Goal: Information Seeking & Learning: Learn about a topic

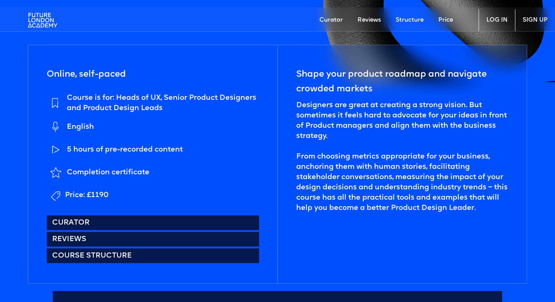
scroll to position [302, 0]
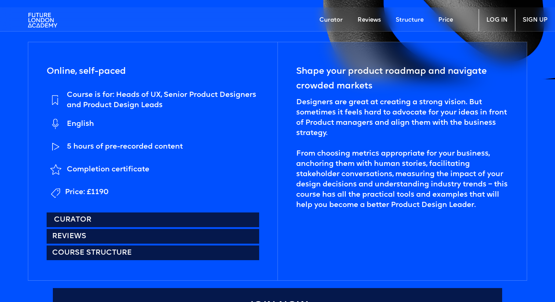
click at [175, 219] on link "Curator" at bounding box center [153, 220] width 213 height 15
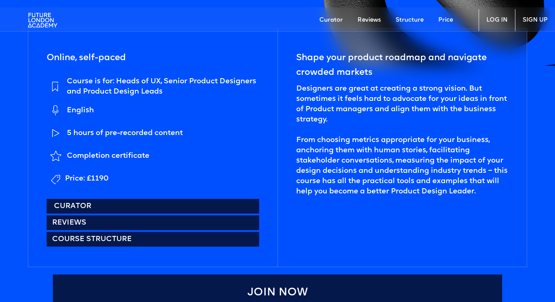
scroll to position [289, 0]
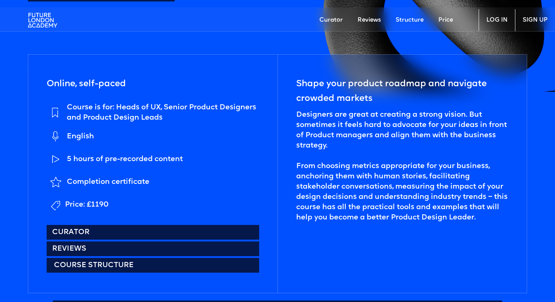
click at [93, 263] on link "Course structure" at bounding box center [153, 265] width 213 height 15
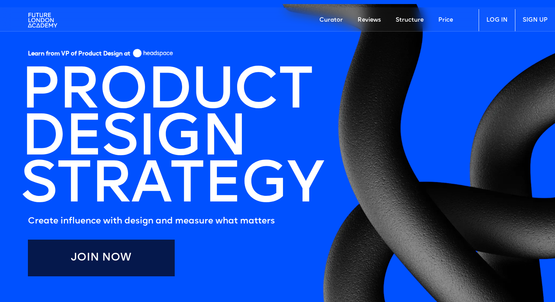
scroll to position [15, 0]
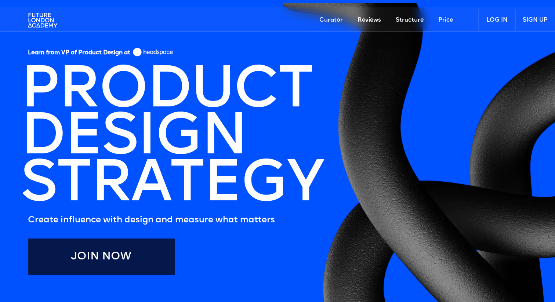
click at [328, 23] on link "Curator" at bounding box center [331, 20] width 38 height 22
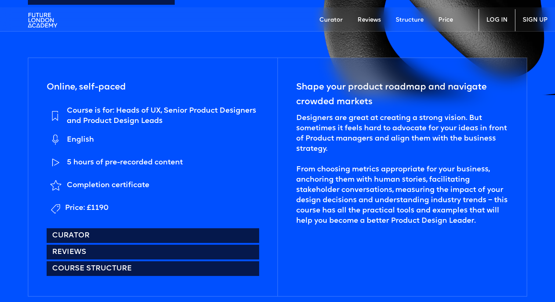
scroll to position [294, 0]
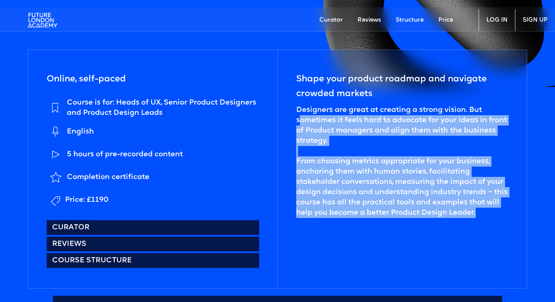
drag, startPoint x: 480, startPoint y: 214, endPoint x: 301, endPoint y: 118, distance: 203.8
click at [301, 118] on div "Designers are great at creating a strong vision. But sometimes it feels hard to…" at bounding box center [402, 161] width 212 height 113
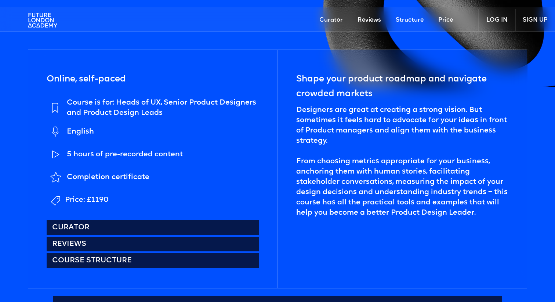
click at [298, 114] on div "Designers are great at creating a strong vision. But sometimes it feels hard to…" at bounding box center [402, 161] width 212 height 113
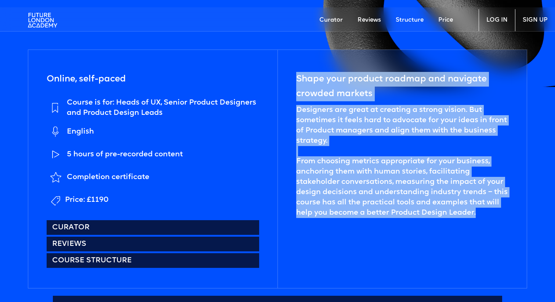
drag, startPoint x: 297, startPoint y: 76, endPoint x: 496, endPoint y: 218, distance: 244.2
click at [496, 218] on div "Shape your product roadmap and navigate crowded markets Designers are great at …" at bounding box center [402, 169] width 249 height 238
copy div "Shape your product roadmap and navigate crowded markets Designers are great at …"
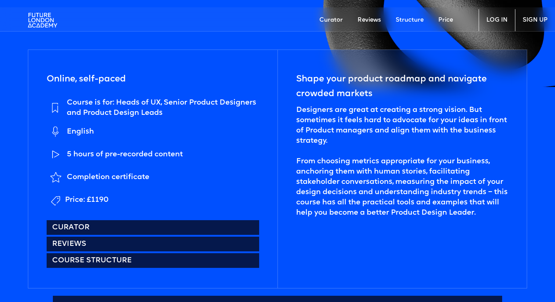
click at [434, 187] on div "Designers are great at creating a strong vision. But sometimes it feels hard to…" at bounding box center [402, 161] width 212 height 113
click at [376, 150] on div "Designers are great at creating a strong vision. But sometimes it feels hard to…" at bounding box center [402, 161] width 212 height 113
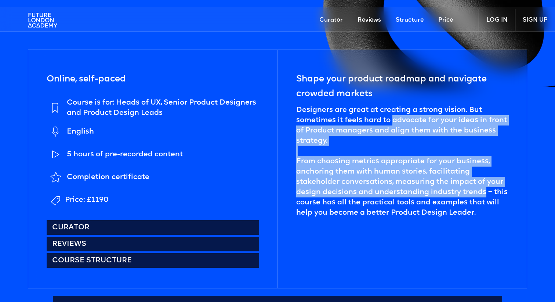
drag, startPoint x: 393, startPoint y: 120, endPoint x: 483, endPoint y: 192, distance: 115.5
click at [483, 192] on div "Designers are great at creating a strong vision. But sometimes it feels hard to…" at bounding box center [402, 161] width 212 height 113
copy div "advocate for your ideas in front of Product managers and align them with the bu…"
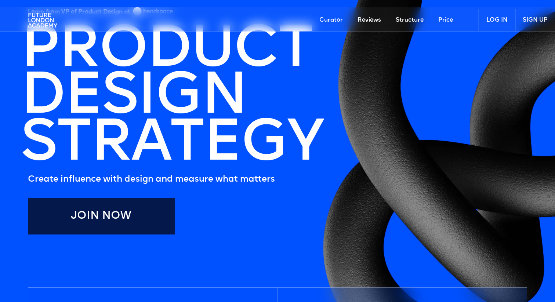
scroll to position [0, 0]
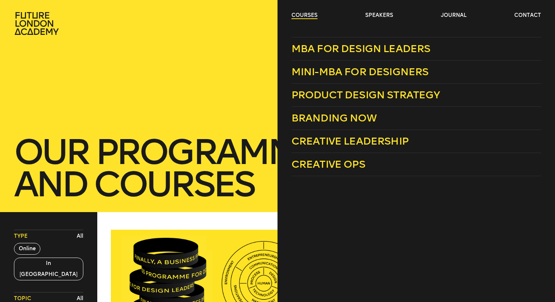
click at [306, 14] on link "courses" at bounding box center [305, 15] width 26 height 7
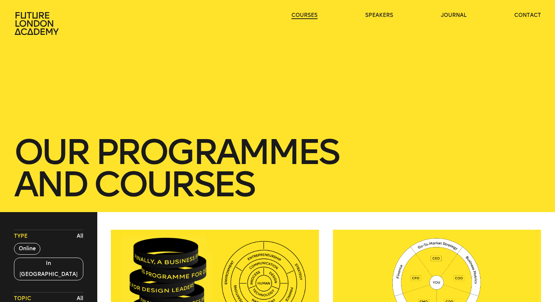
click at [306, 14] on link "courses" at bounding box center [305, 15] width 26 height 7
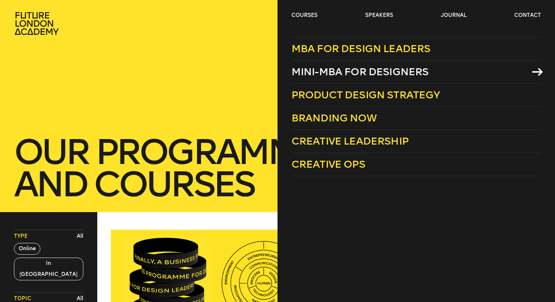
click at [336, 72] on span "Mini-MBA for Designers" at bounding box center [360, 72] width 137 height 12
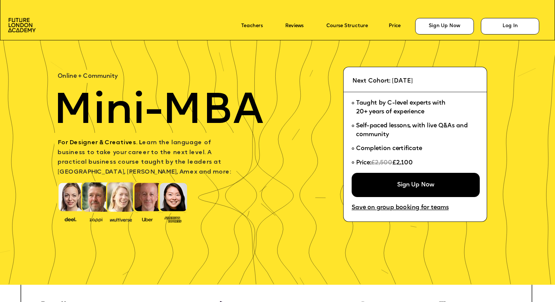
scroll to position [24, 0]
